Goal: Use online tool/utility: Use online tool/utility

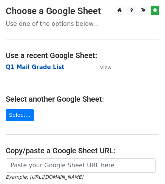
click at [39, 68] on strong "Q1 Mail Grade List" at bounding box center [35, 67] width 59 height 7
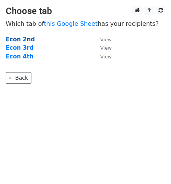
click at [25, 41] on strong "Econ 2nd" at bounding box center [20, 39] width 29 height 7
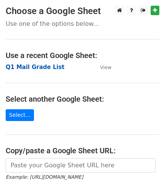
click at [37, 67] on strong "Q1 Mail Grade List" at bounding box center [35, 67] width 59 height 7
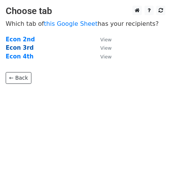
click at [26, 48] on strong "Econ 3rd" at bounding box center [20, 47] width 28 height 7
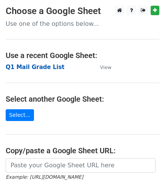
click at [39, 69] on strong "Q1 Mail Grade List" at bounding box center [35, 67] width 59 height 7
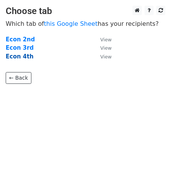
click at [26, 56] on strong "Econ 4th" at bounding box center [20, 56] width 28 height 7
click at [25, 56] on strong "Econ 4th" at bounding box center [20, 56] width 28 height 7
